Goal: Task Accomplishment & Management: Use online tool/utility

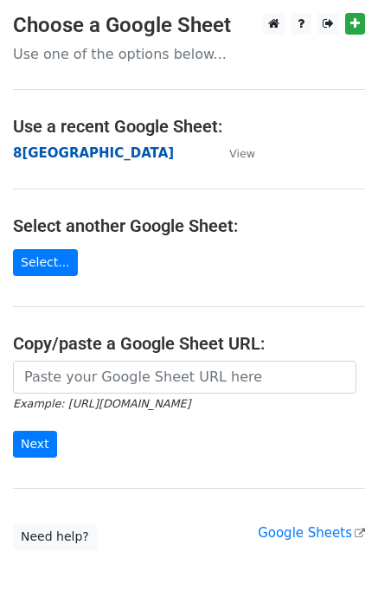
click at [48, 151] on strong "8[GEOGRAPHIC_DATA]" at bounding box center [93, 153] width 161 height 16
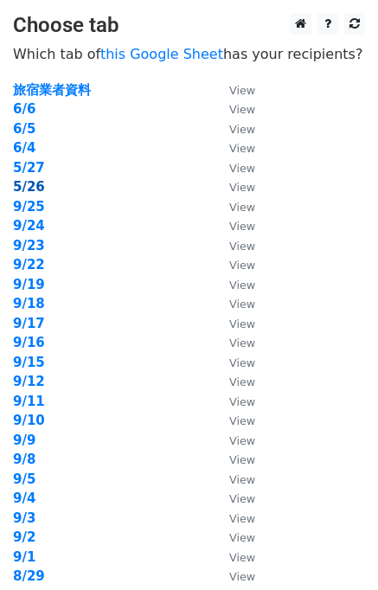
click at [35, 187] on strong "5/26" at bounding box center [29, 187] width 32 height 16
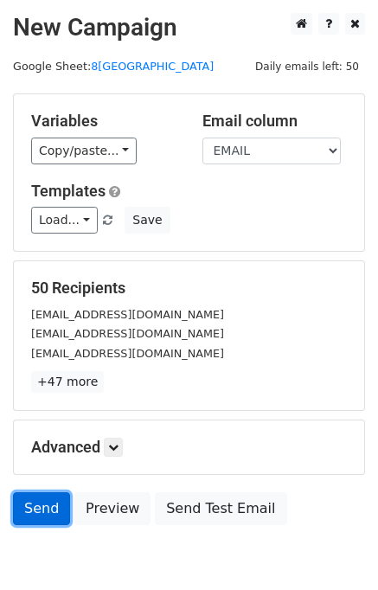
click at [22, 511] on link "Send" at bounding box center [41, 508] width 57 height 33
